Goal: Answer question/provide support: Share knowledge or assist other users

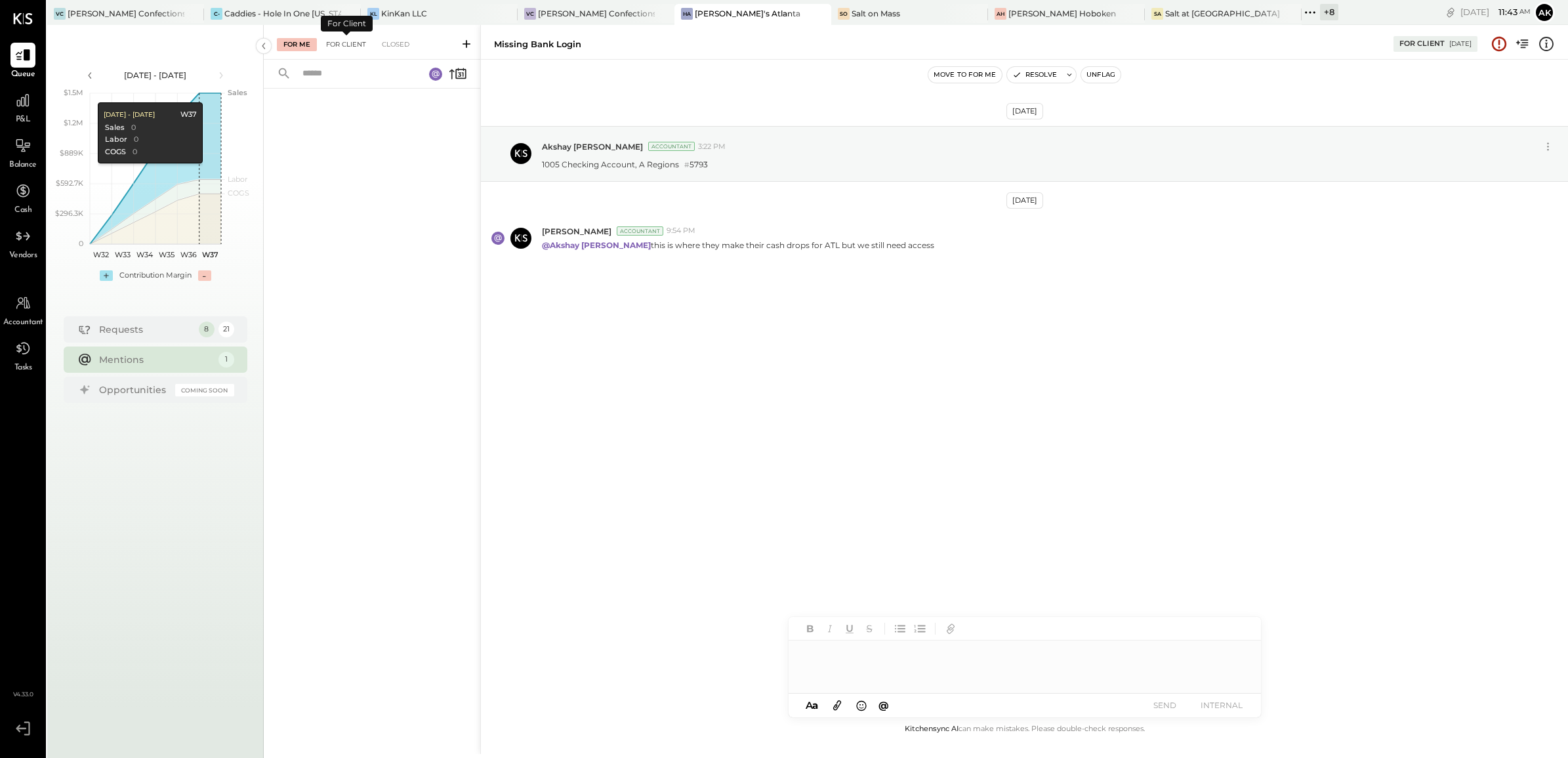
click at [341, 46] on div "For Client" at bounding box center [345, 45] width 53 height 13
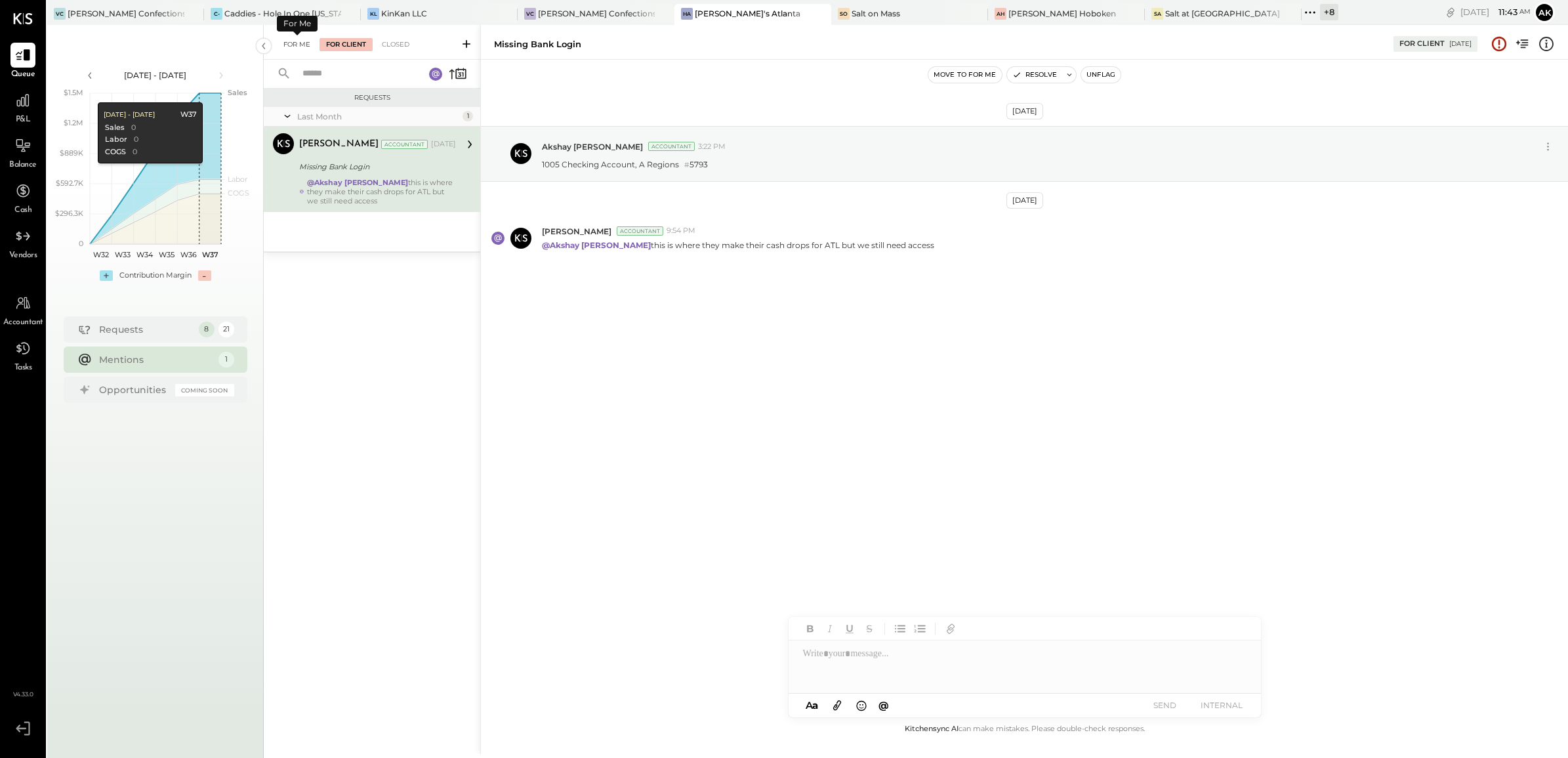
click at [303, 41] on div "For Me" at bounding box center [297, 45] width 40 height 13
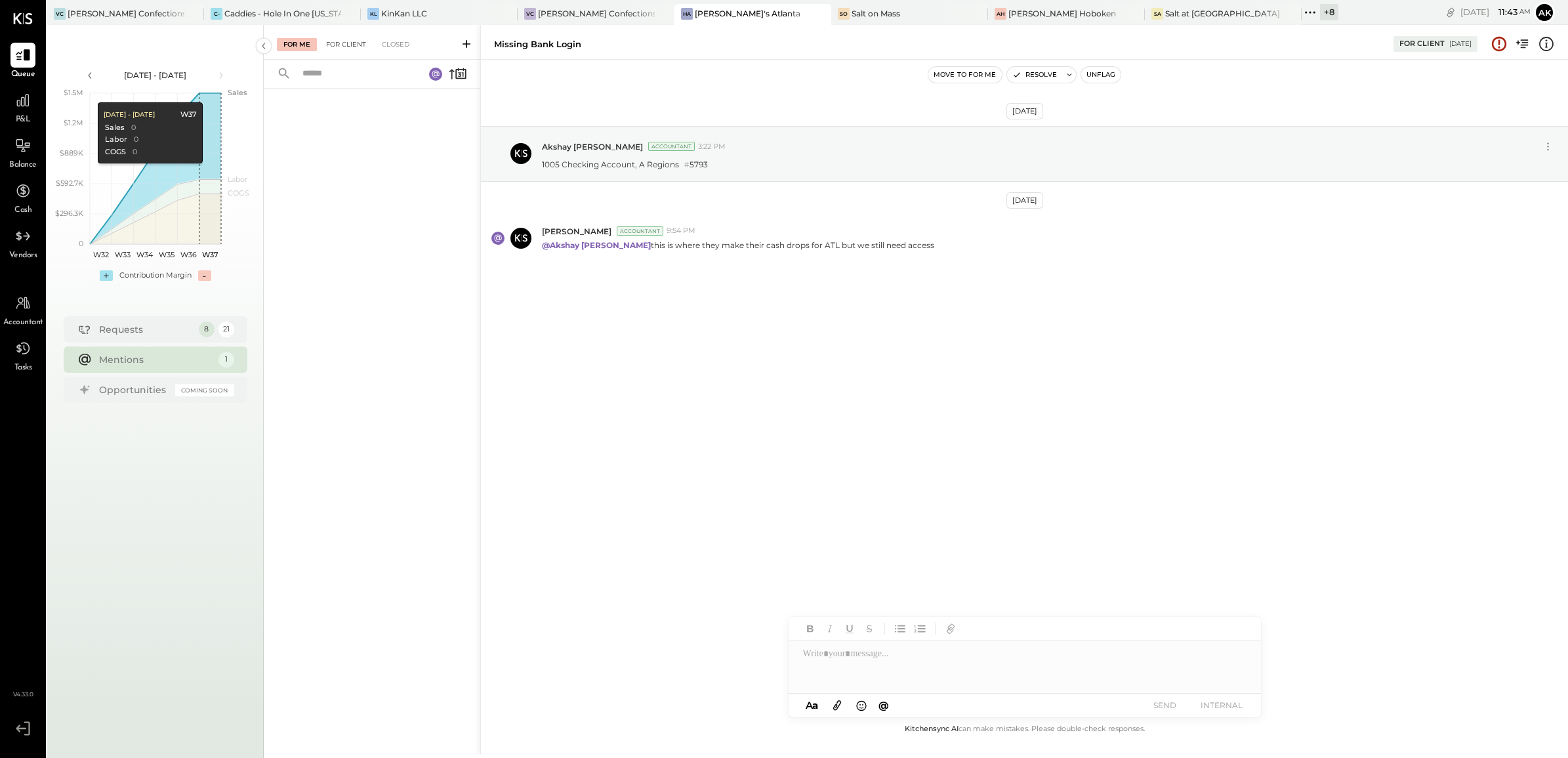
click at [350, 38] on div "For Client" at bounding box center [345, 45] width 53 height 13
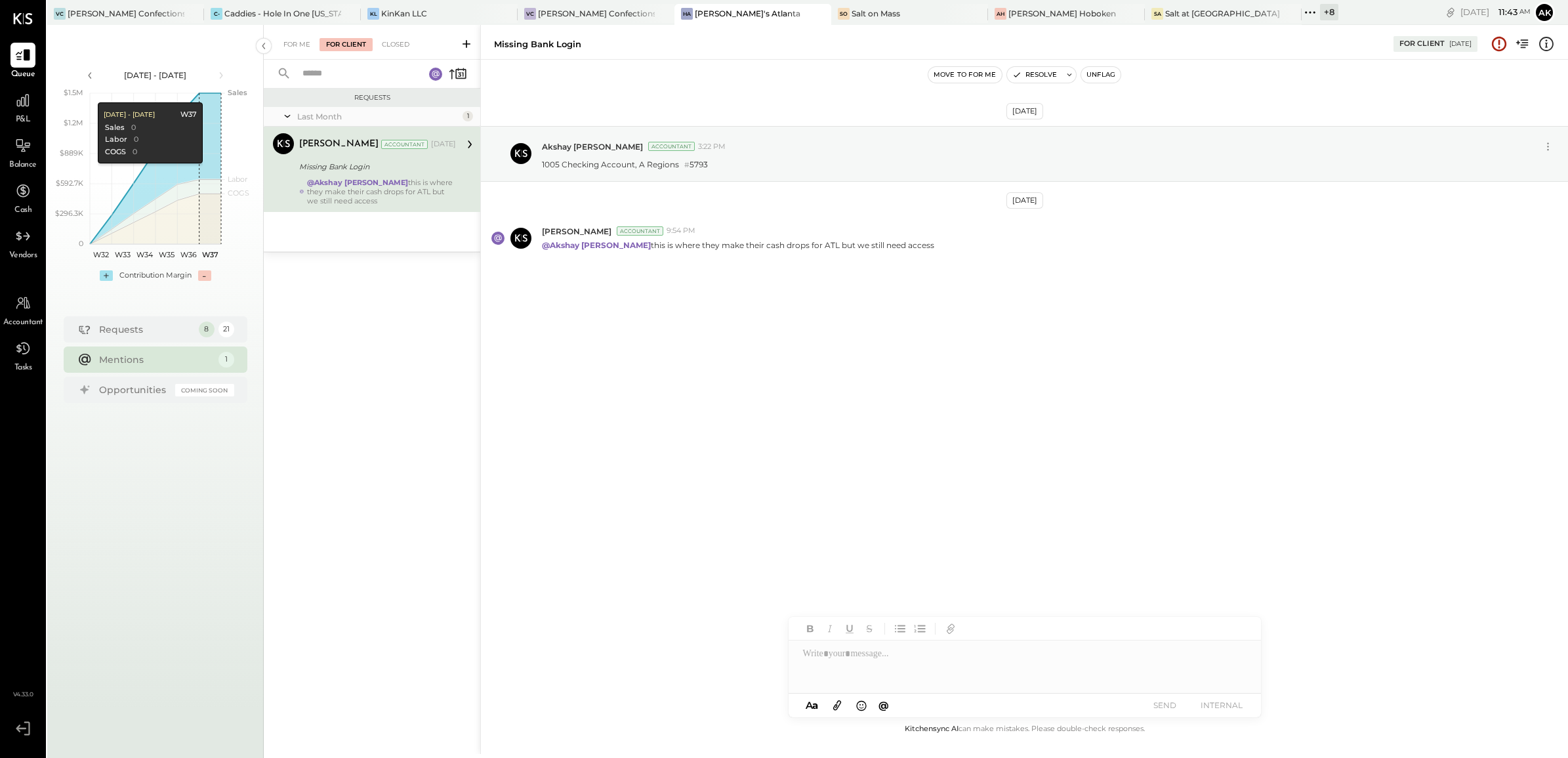
click at [436, 72] on rect at bounding box center [436, 74] width 13 height 13
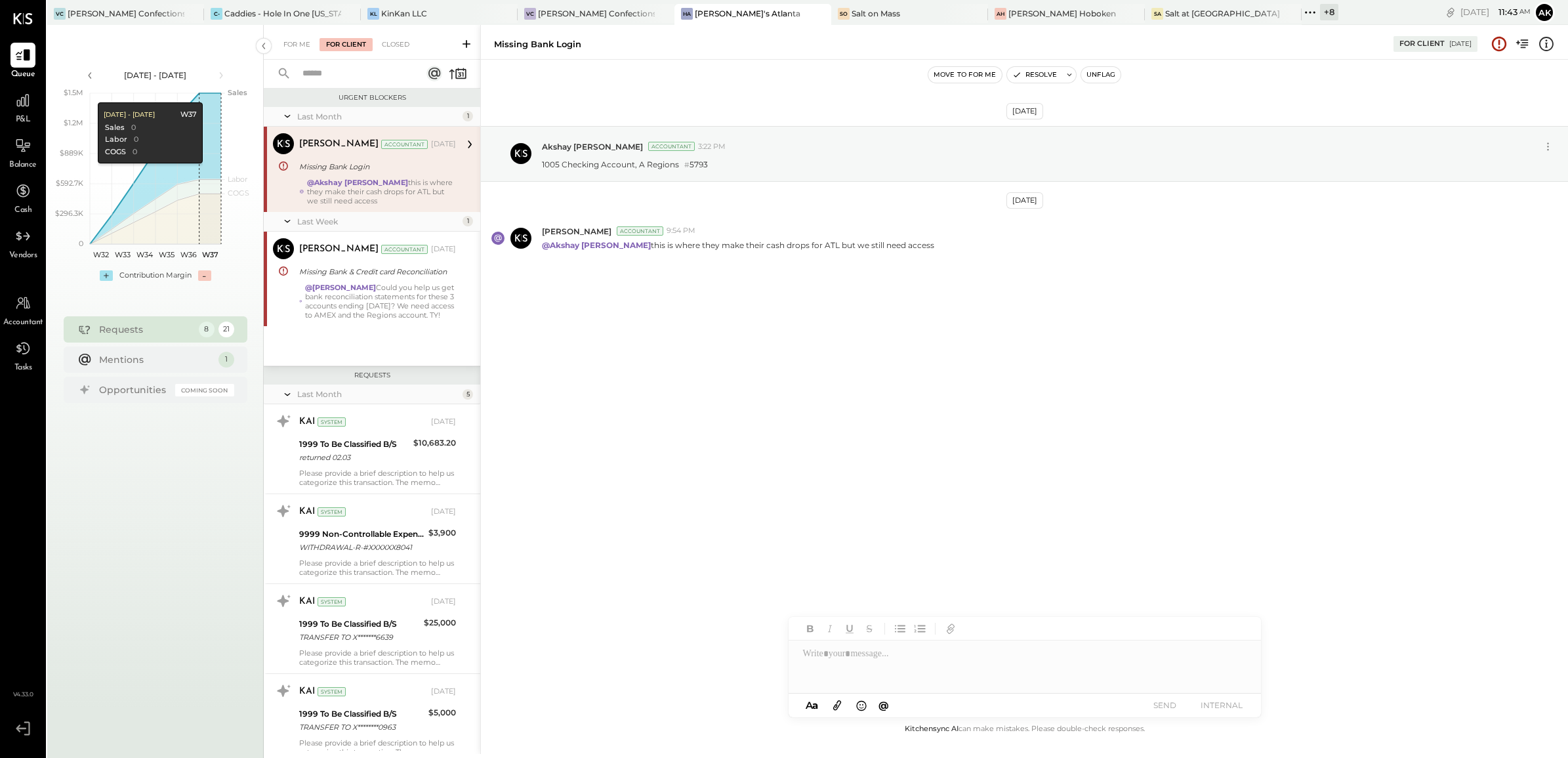
click at [392, 175] on div "Margot Bloch Accountant Aug 28, 2025 Missing Bank Login @Akshay koshti this is …" at bounding box center [377, 169] width 157 height 72
click at [405, 303] on div "@Samantha Janco Could you help us get bank reconciliation statements for these …" at bounding box center [381, 301] width 151 height 37
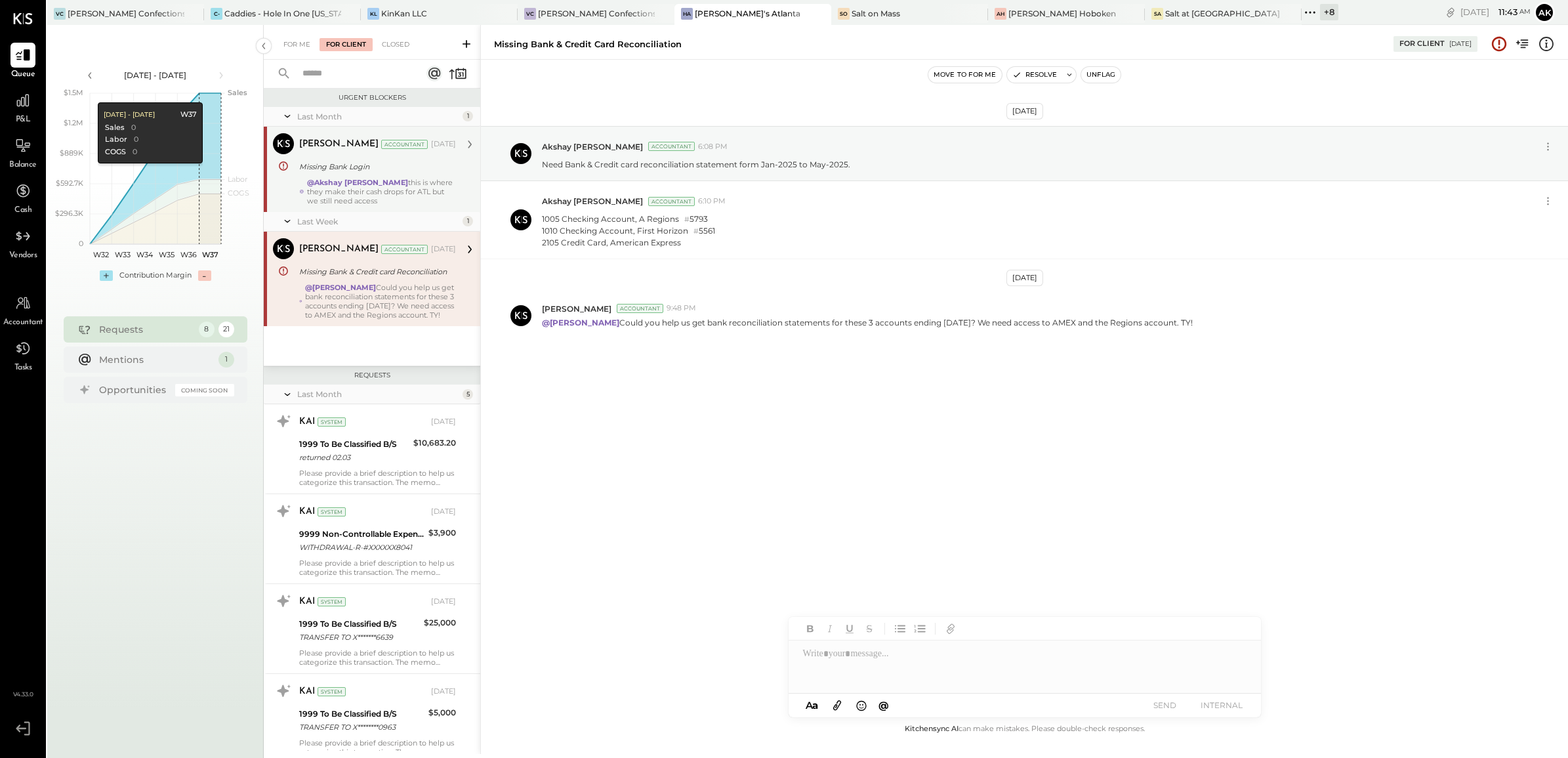
click at [397, 151] on div "Margot Bloch Accountant" at bounding box center [364, 145] width 129 height 13
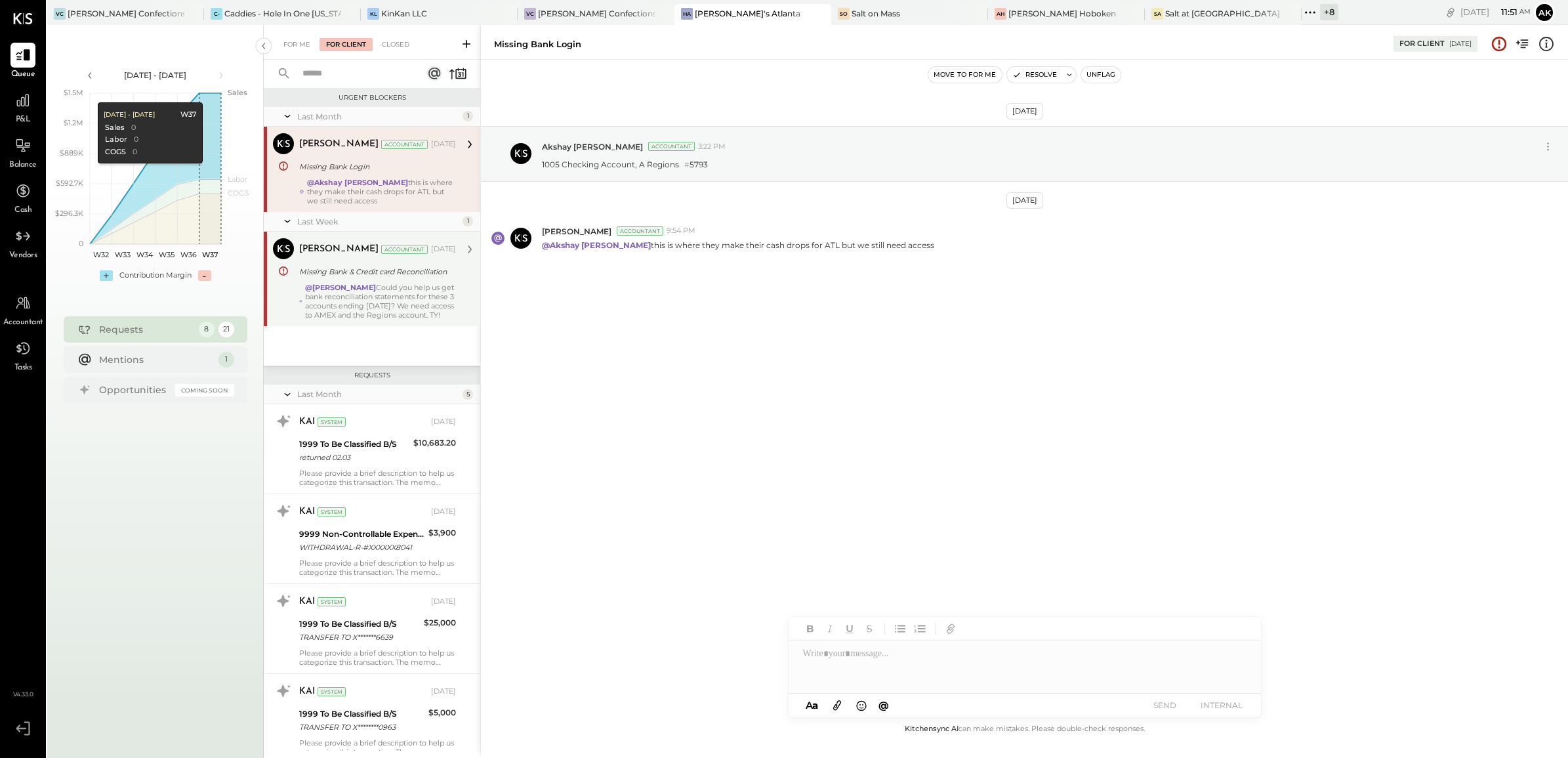
click at [824, 673] on div at bounding box center [1024, 666] width 472 height 52
click at [988, 651] on div "**********" at bounding box center [1024, 666] width 472 height 52
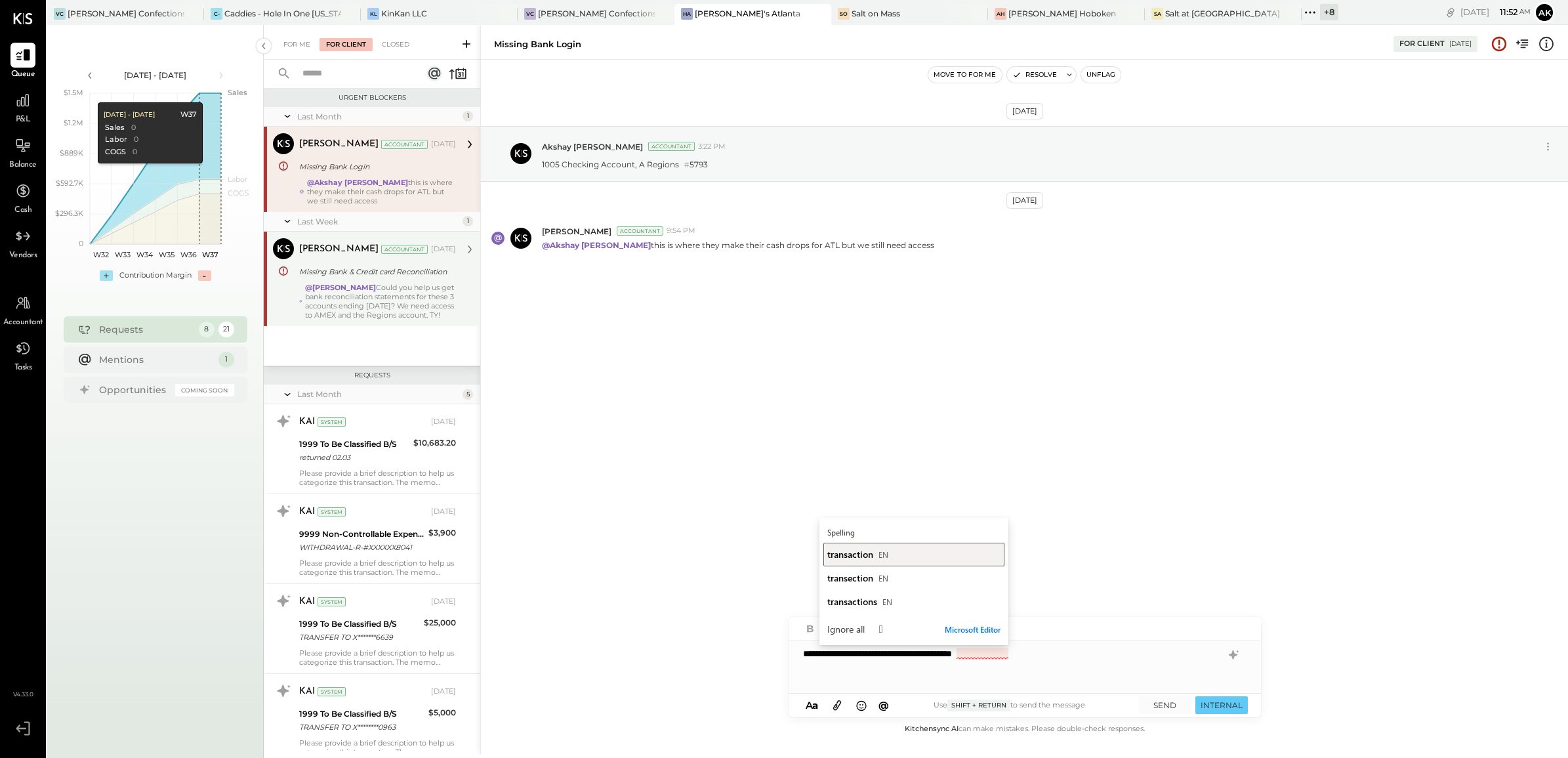
click at [843, 555] on span "transaction" at bounding box center [850, 554] width 46 height 13
click at [800, 650] on div "**********" at bounding box center [1024, 666] width 472 height 52
type input "*****"
drag, startPoint x: 891, startPoint y: 654, endPoint x: 1225, endPoint y: 683, distance: 335.3
click at [1225, 683] on div "**********" at bounding box center [1024, 666] width 472 height 52
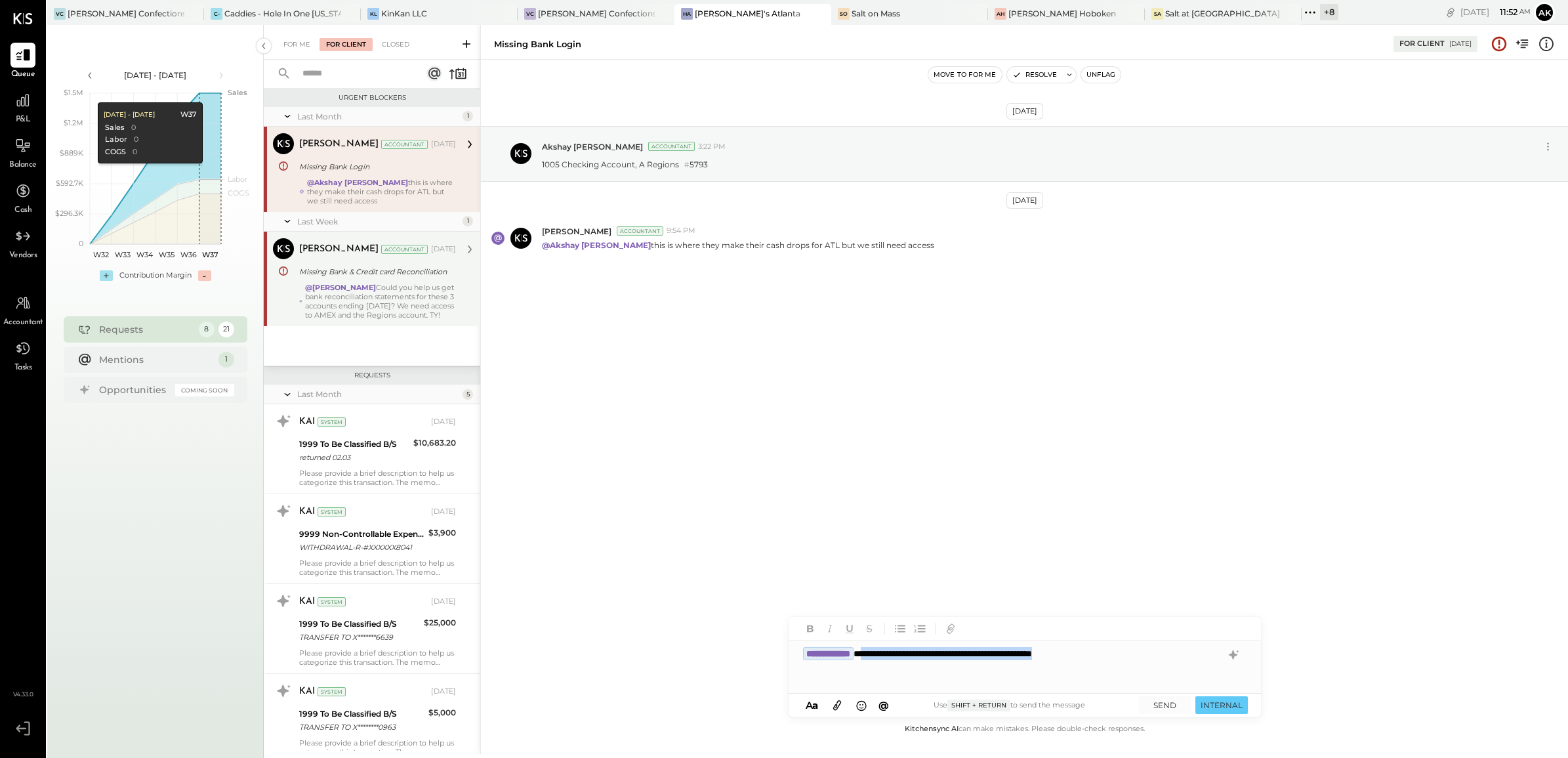
copy div "**********"
click at [1229, 651] on icon at bounding box center [1233, 655] width 16 height 16
click at [1231, 644] on icon at bounding box center [1233, 642] width 7 height 7
drag, startPoint x: 982, startPoint y: 651, endPoint x: 1174, endPoint y: 647, distance: 192.0
click at [1174, 647] on div "**********" at bounding box center [1024, 666] width 472 height 52
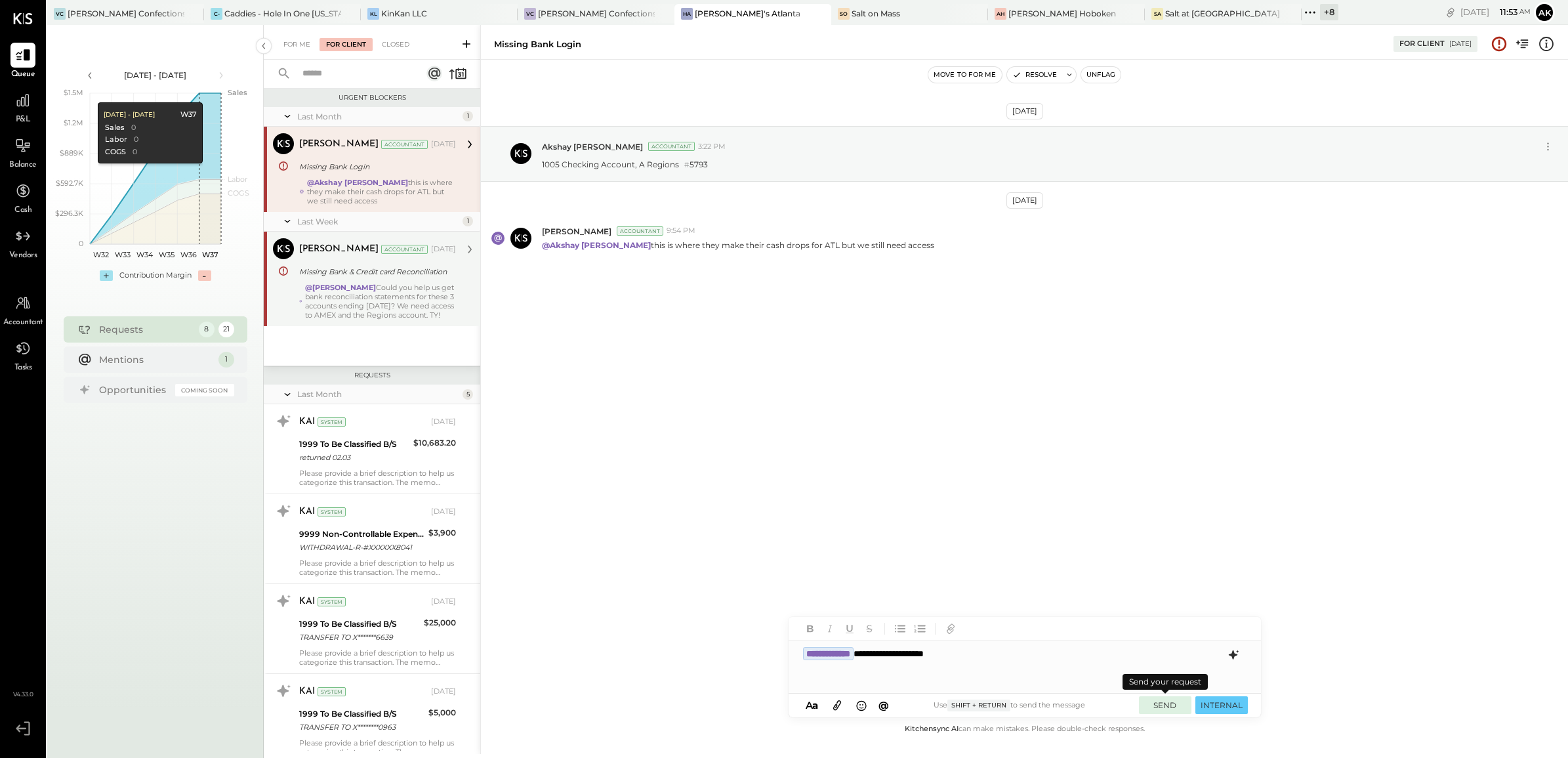
click at [1175, 705] on button "SEND" at bounding box center [1165, 704] width 52 height 18
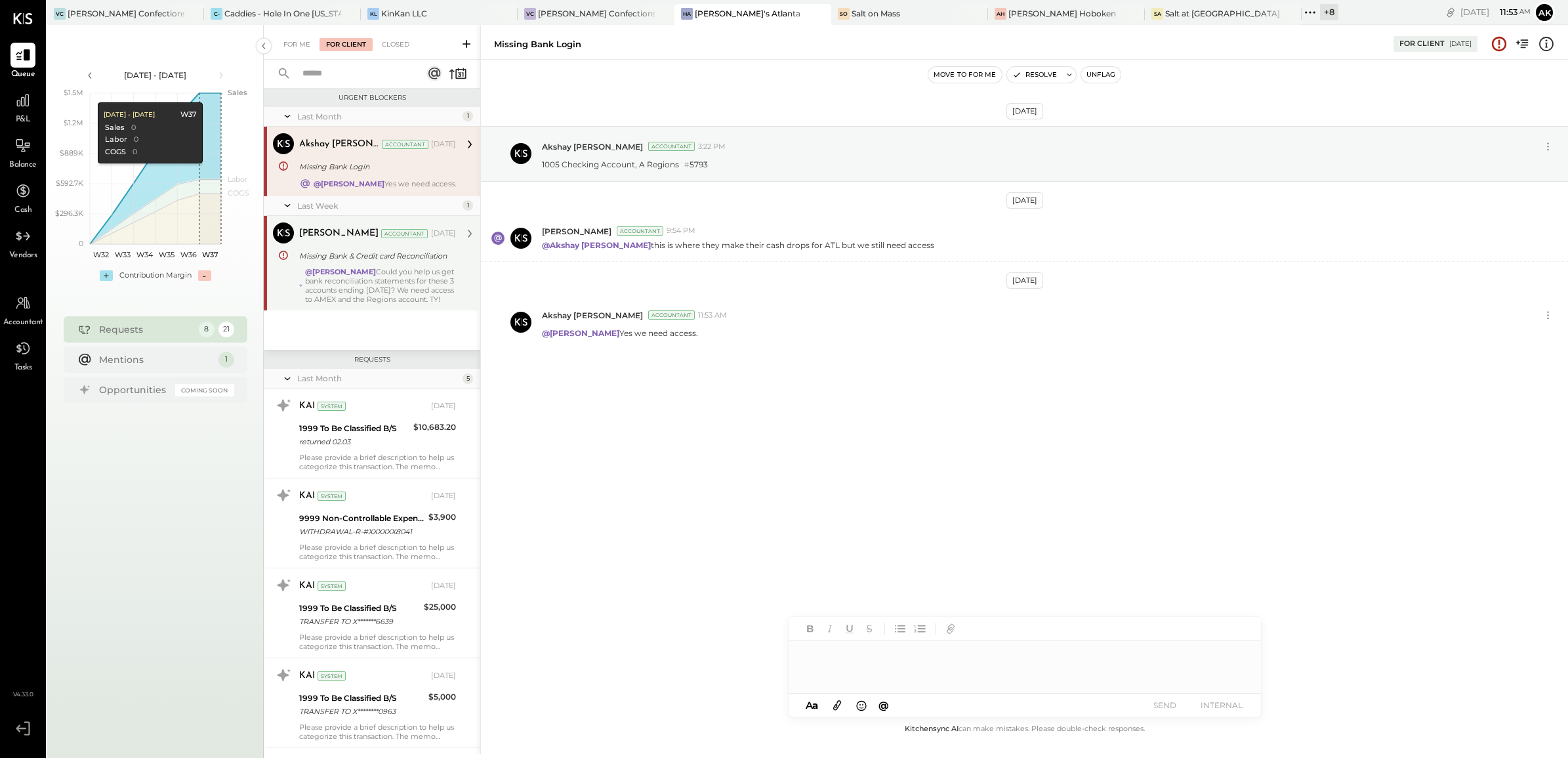
click at [365, 279] on div "@Samantha Janco Could you help us get bank reconciliation statements for these …" at bounding box center [381, 286] width 151 height 37
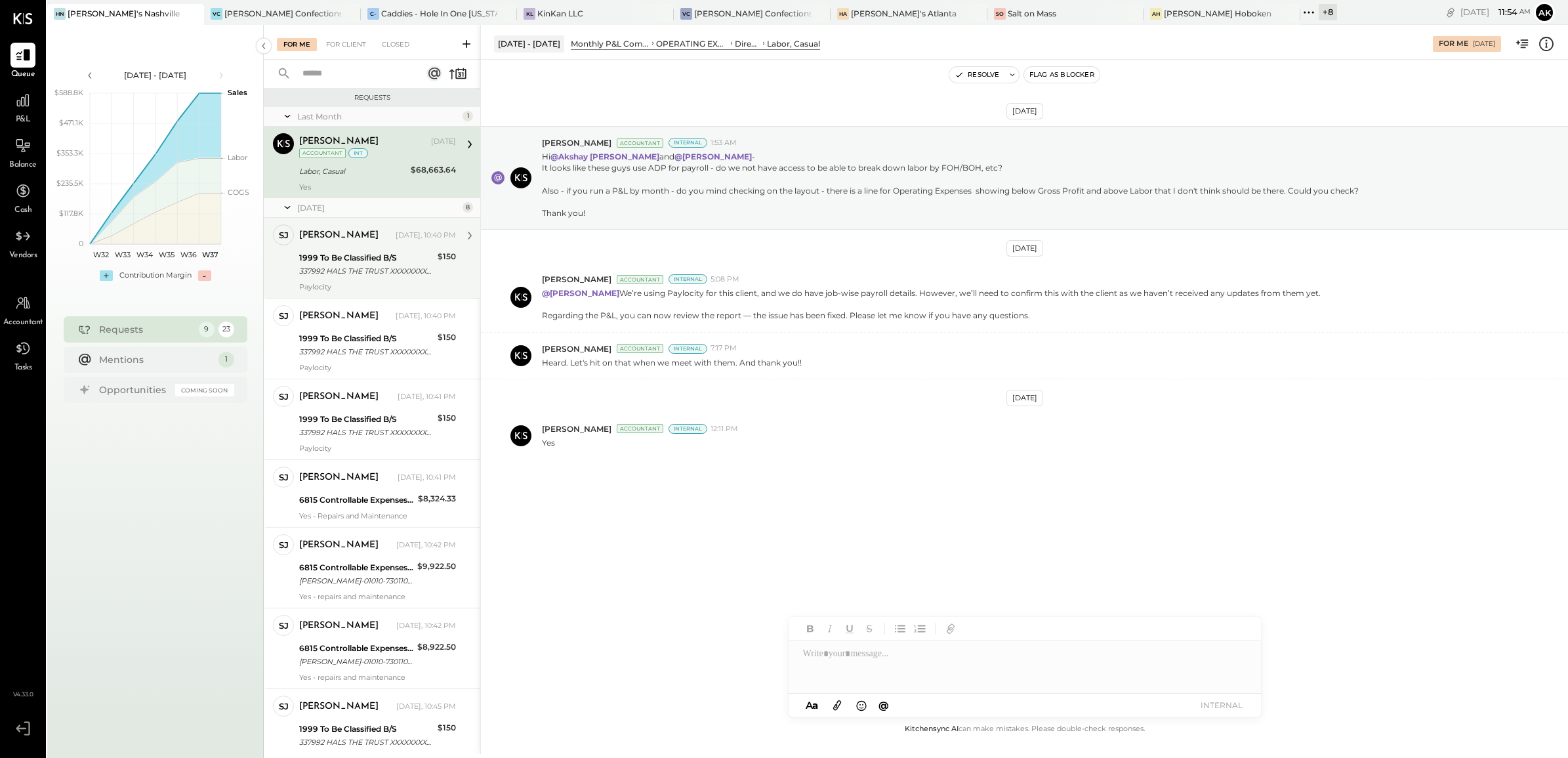
click at [346, 271] on div "337992 HALS THE TRUST XXXXXXXX7992 Company ID: XXXXXX7403 Company Name: 337992 …" at bounding box center [366, 271] width 134 height 13
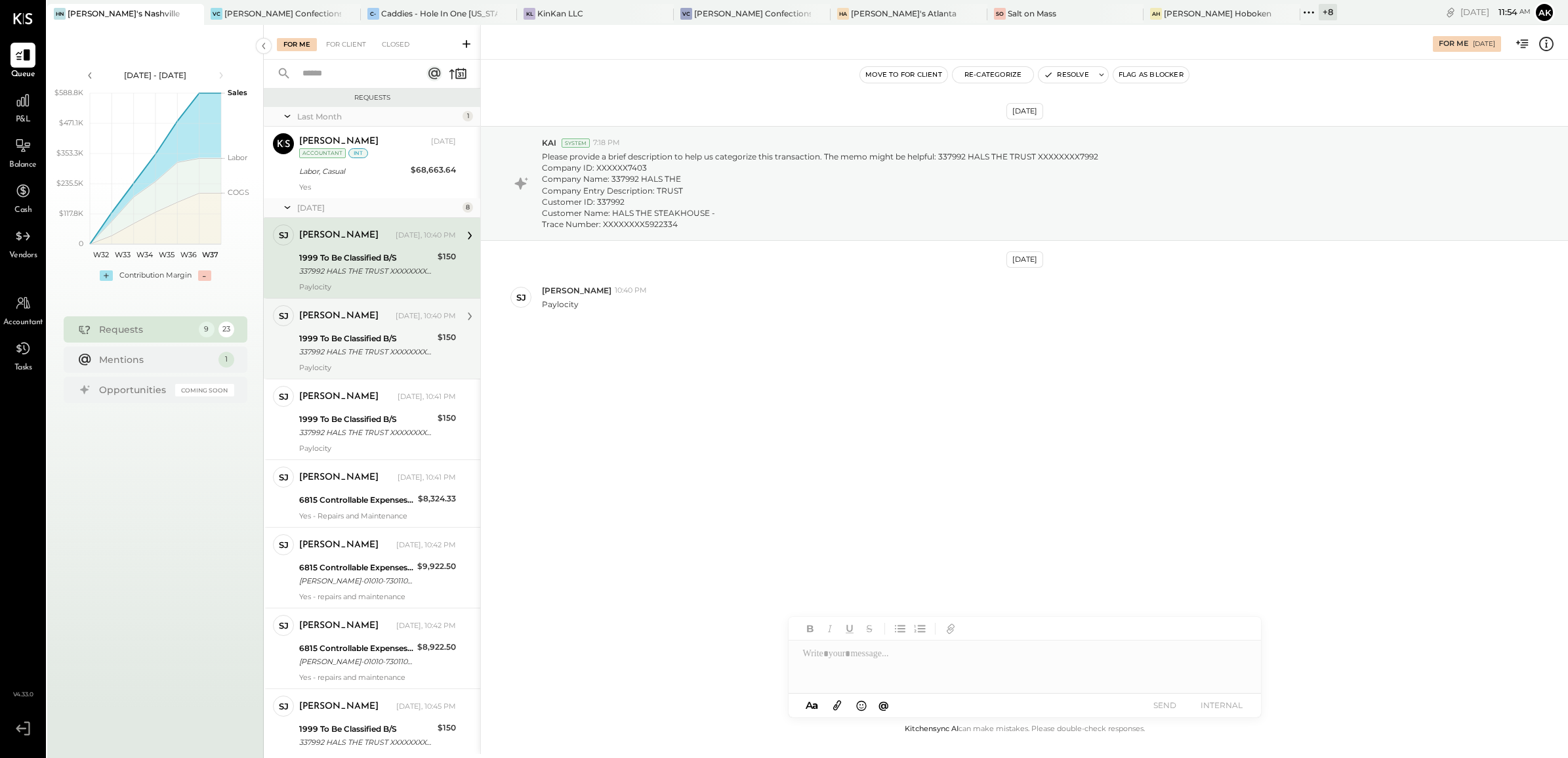
click at [377, 349] on div "337992 HALS THE TRUST XXXXXXXX7992 Company ID: XXXXXX7403 Company Name: 337992 …" at bounding box center [366, 352] width 134 height 13
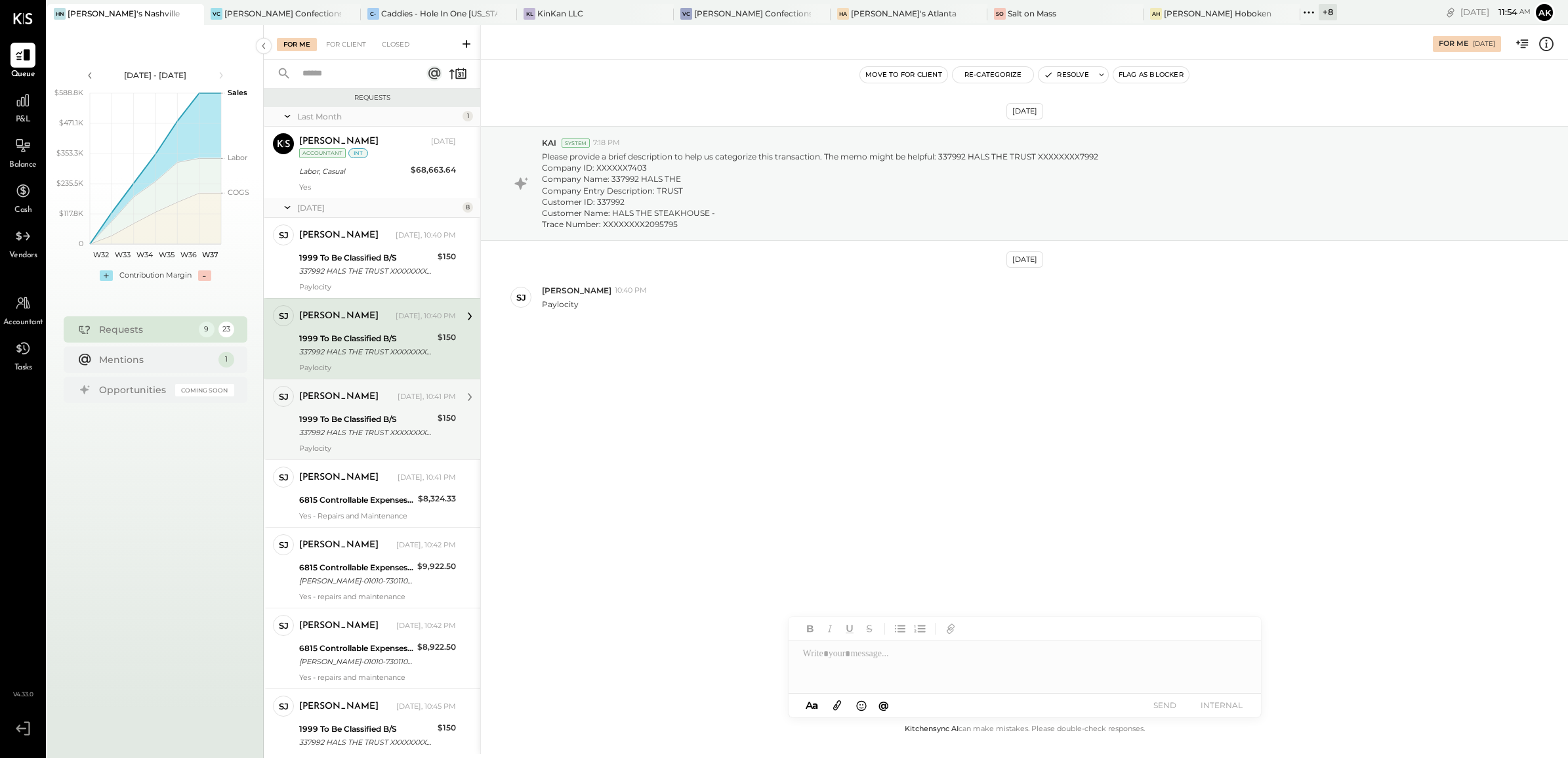
click at [360, 411] on div "Samantha Janco Yesterday, 10:41 PM 1999 To Be Classified B/S 337992 HALS THE TR…" at bounding box center [377, 419] width 157 height 67
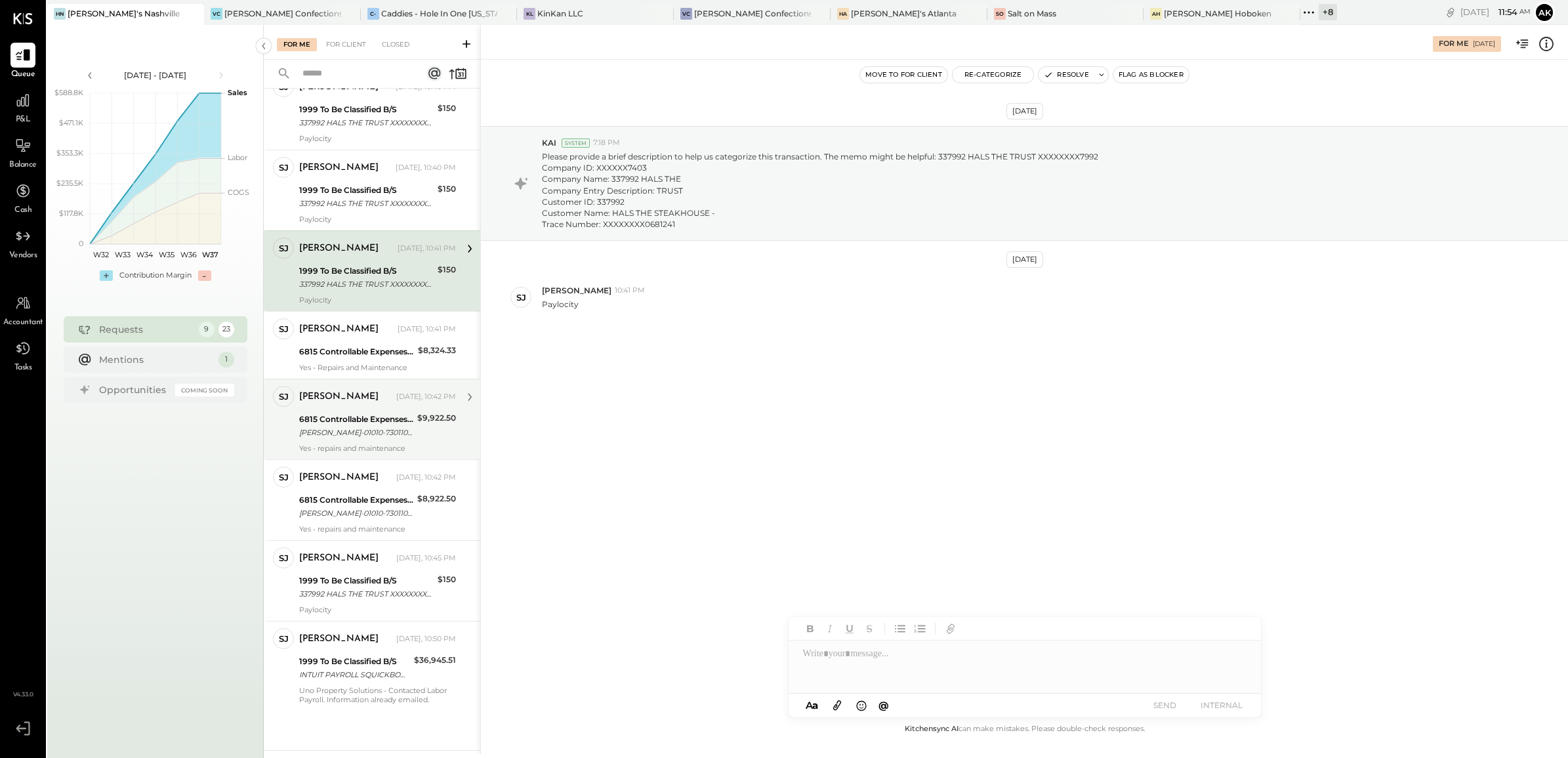
scroll to position [150, 0]
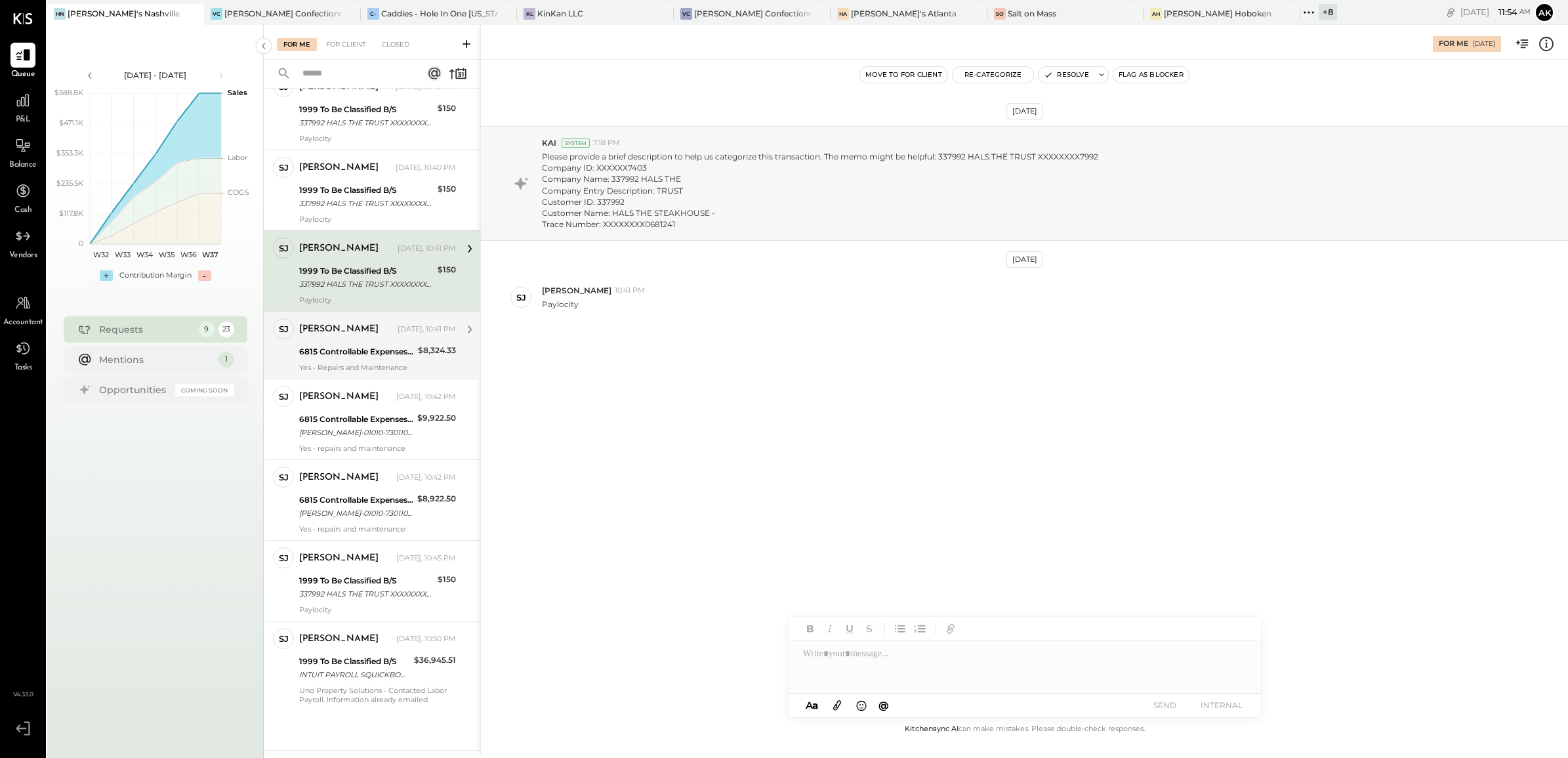
click at [363, 350] on div "6815 Controllable Expenses:Repairs & Maintenance:Repair & Maintenance, Facility" at bounding box center [356, 352] width 115 height 13
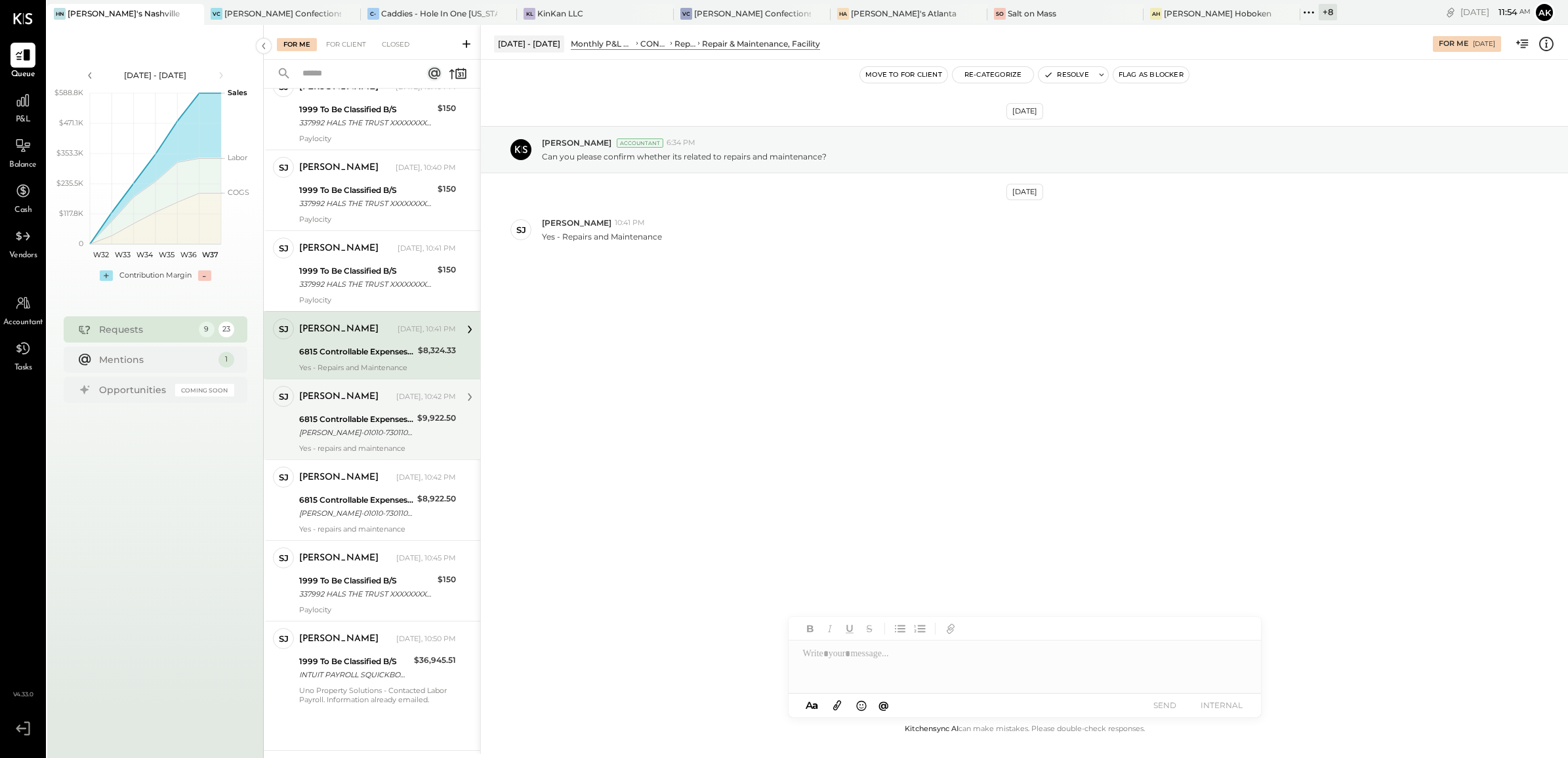
click at [372, 399] on div "[PERSON_NAME]" at bounding box center [346, 397] width 94 height 13
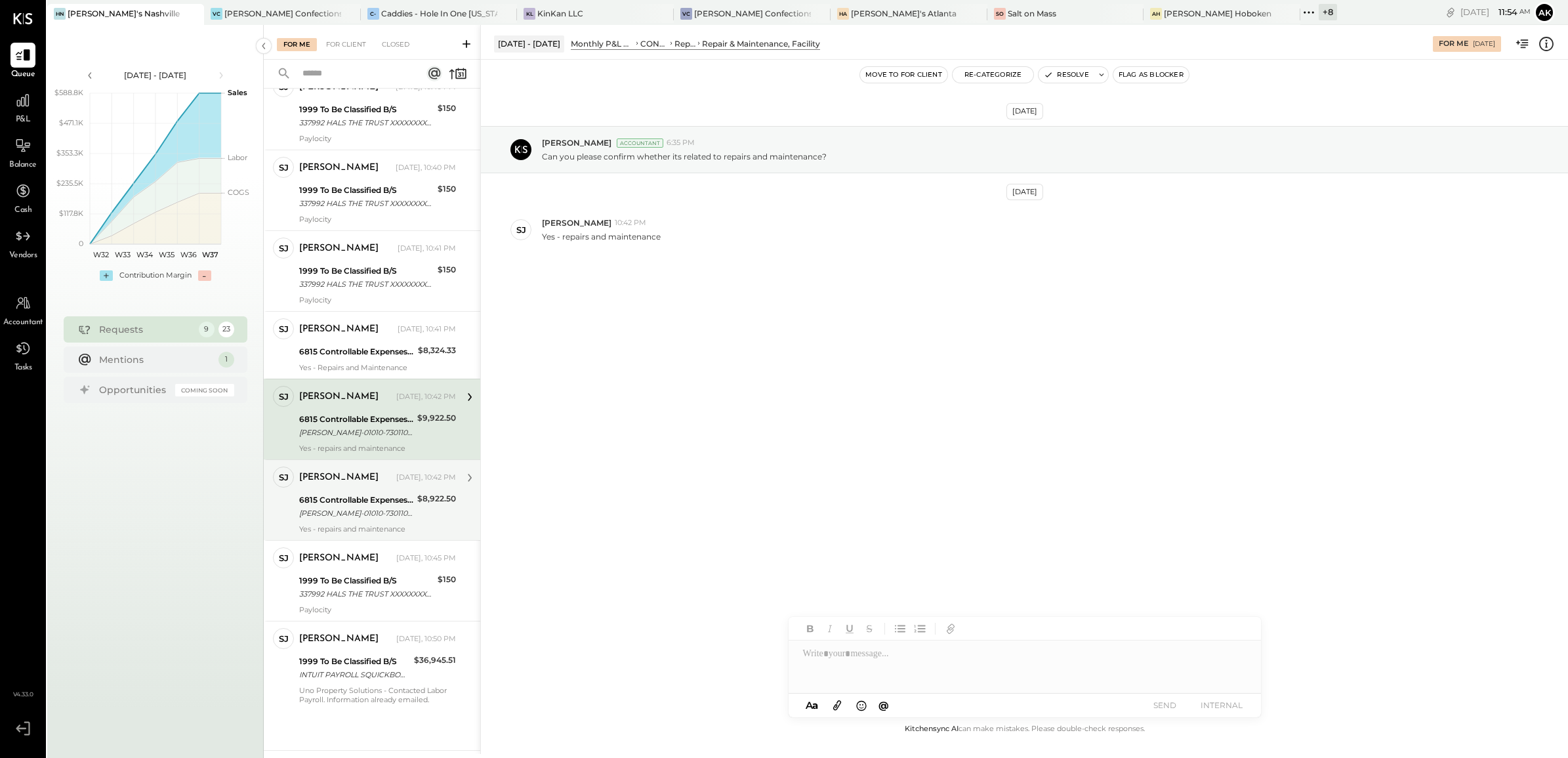
click at [381, 496] on div "6815 Controllable Expenses:Repairs & Maintenance:Repair & Maintenance, Facility" at bounding box center [356, 500] width 114 height 13
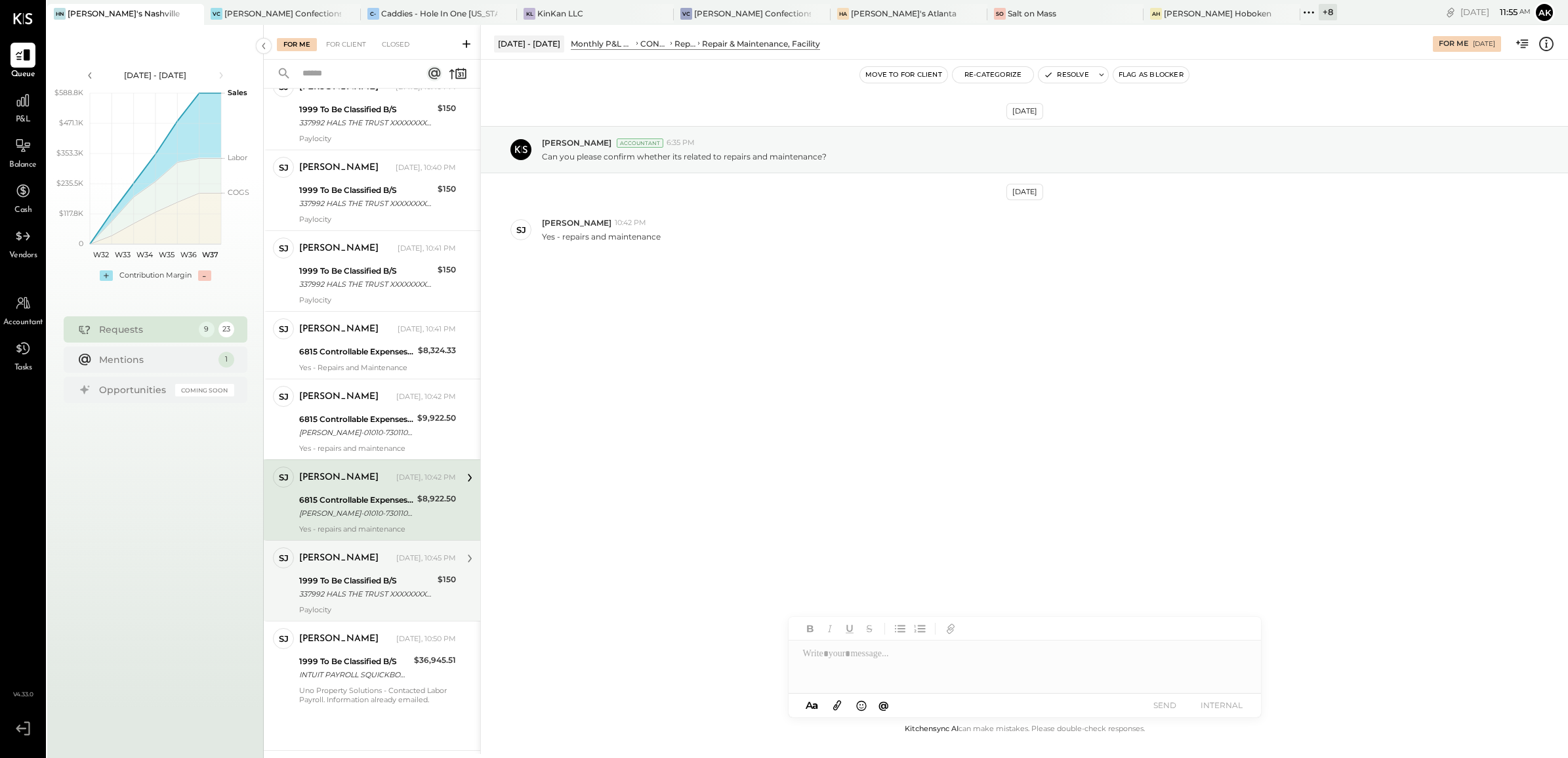
click at [372, 560] on div "[PERSON_NAME]" at bounding box center [346, 559] width 94 height 13
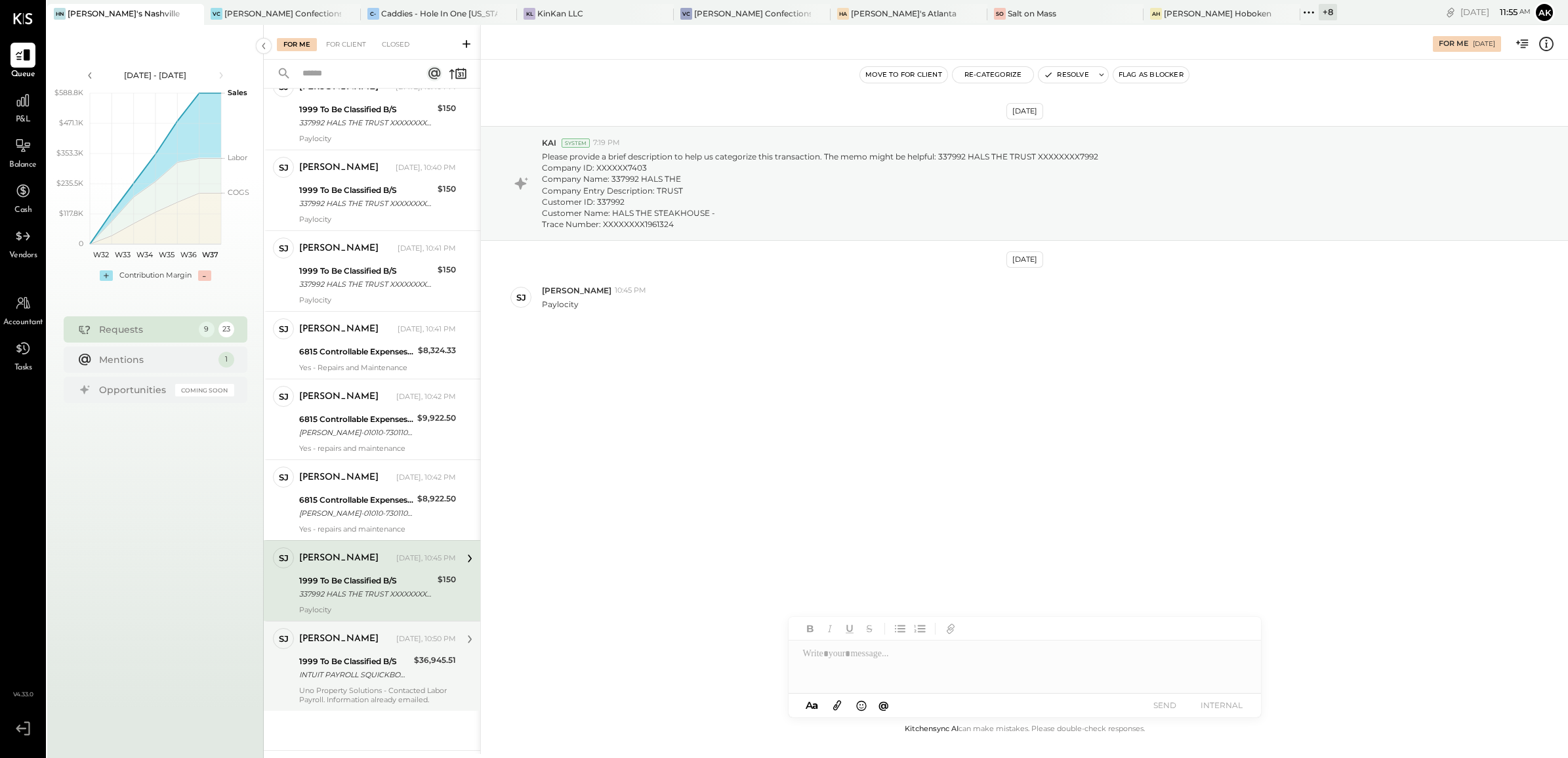
click at [382, 644] on div "Samantha Janco Yesterday, 10:50 PM" at bounding box center [377, 639] width 157 height 18
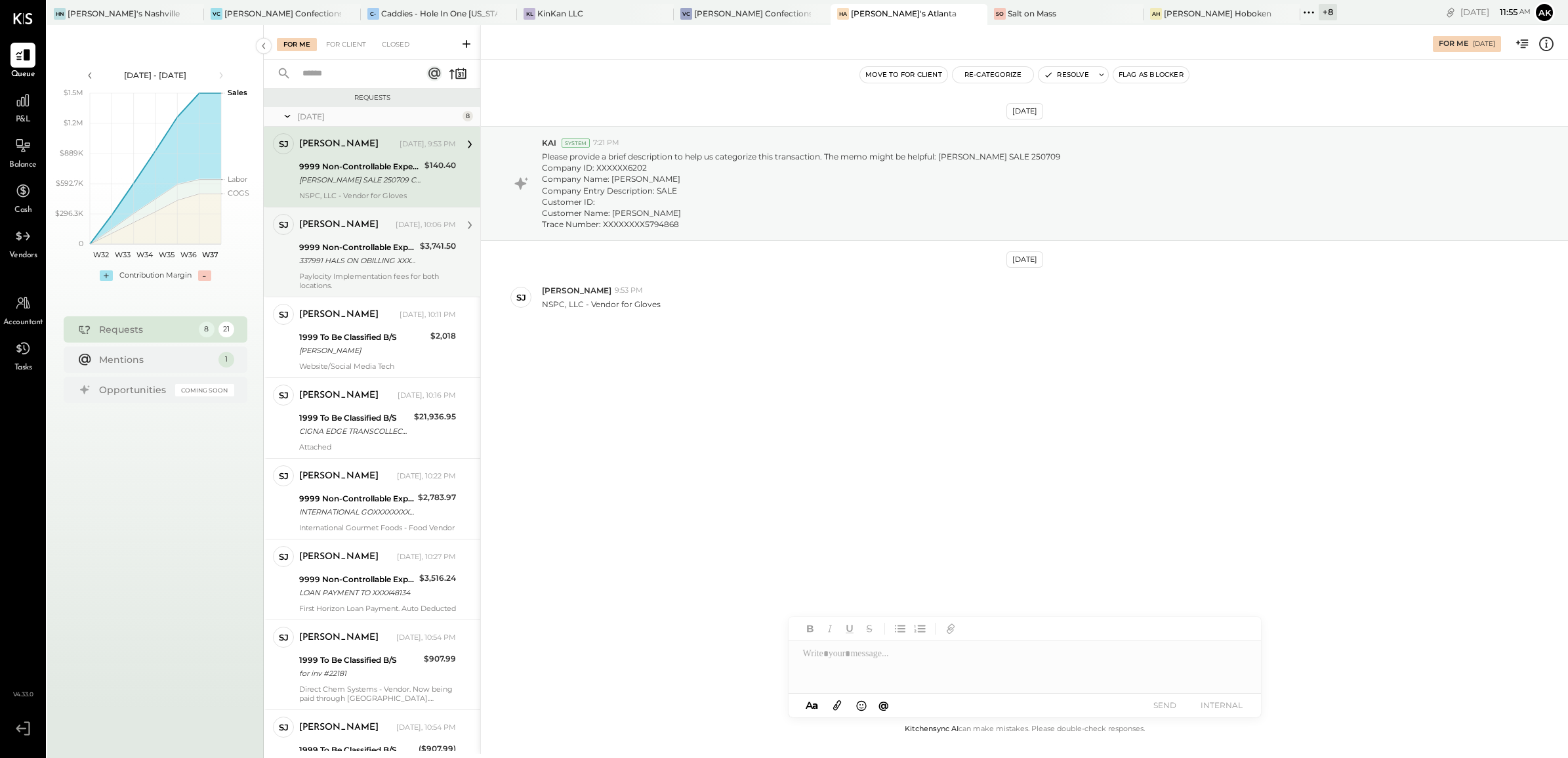
click at [378, 257] on div "337991 HALS ON OBILLING XXXXXXXX7991 Company ID: XXXXXX7403 Company Name: 33799…" at bounding box center [357, 261] width 117 height 13
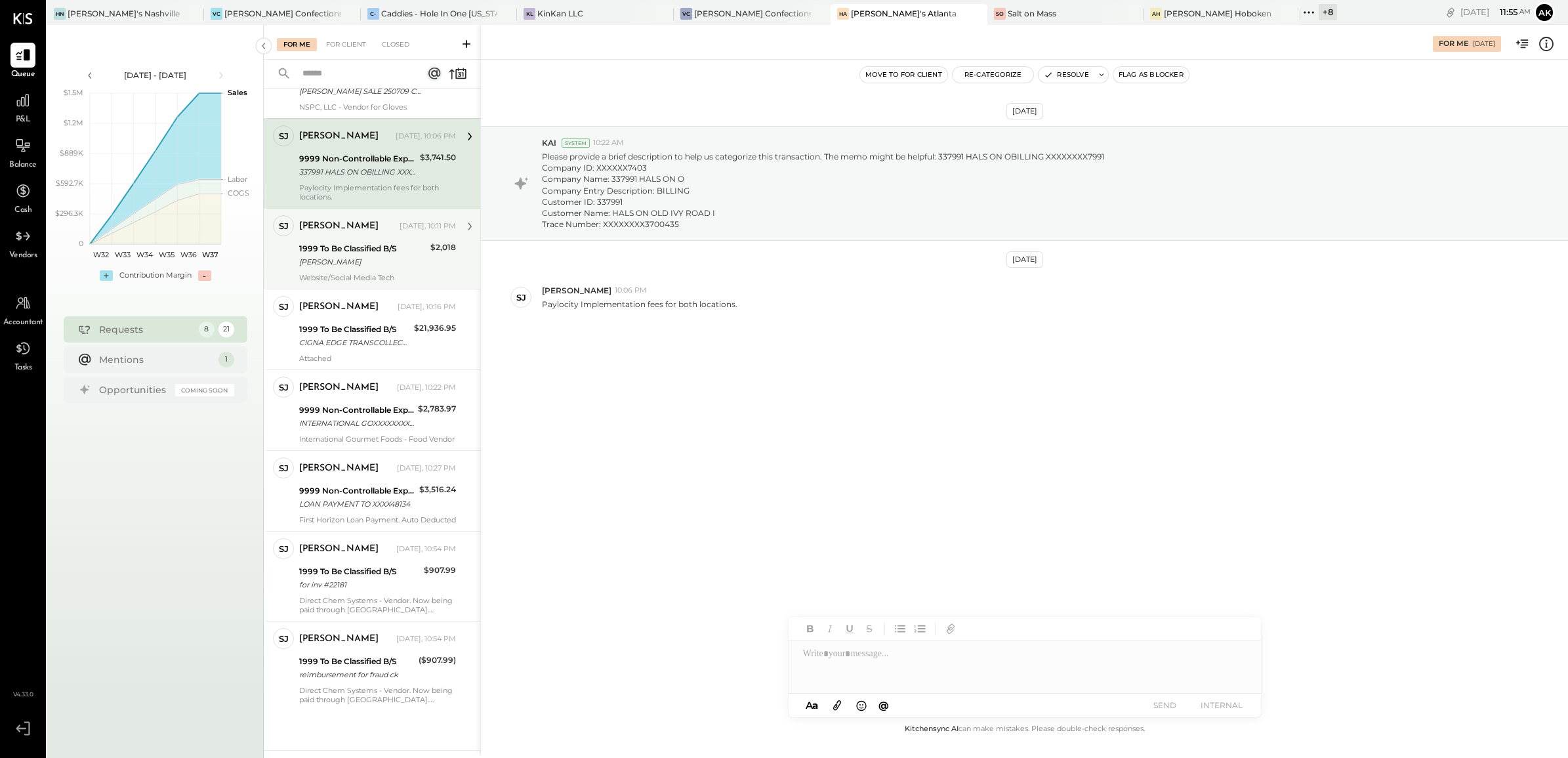
scroll to position [108, 0]
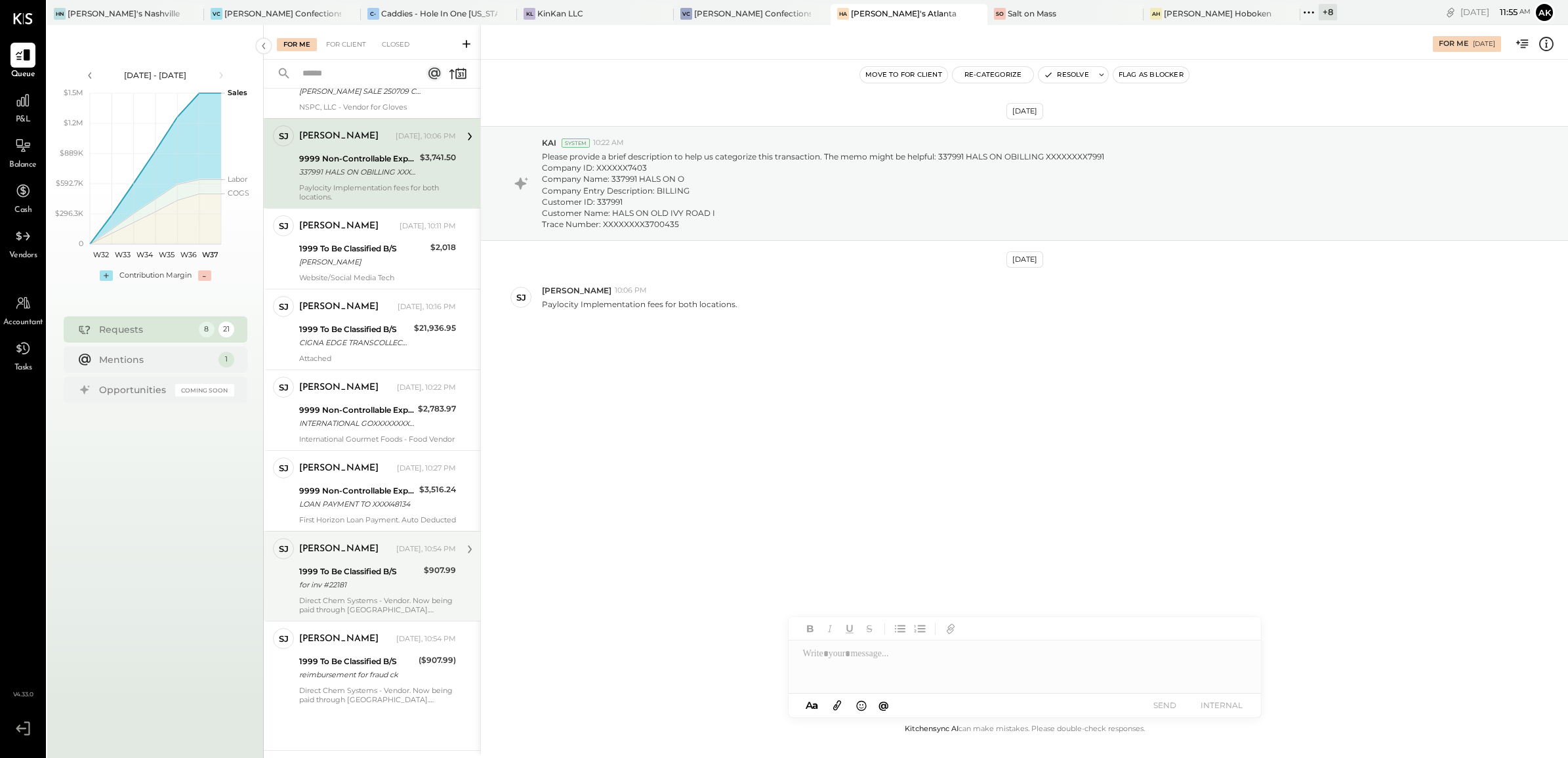
click at [352, 558] on div "[PERSON_NAME] [DATE], 10:54 PM" at bounding box center [377, 550] width 157 height 18
